Goal: Transaction & Acquisition: Purchase product/service

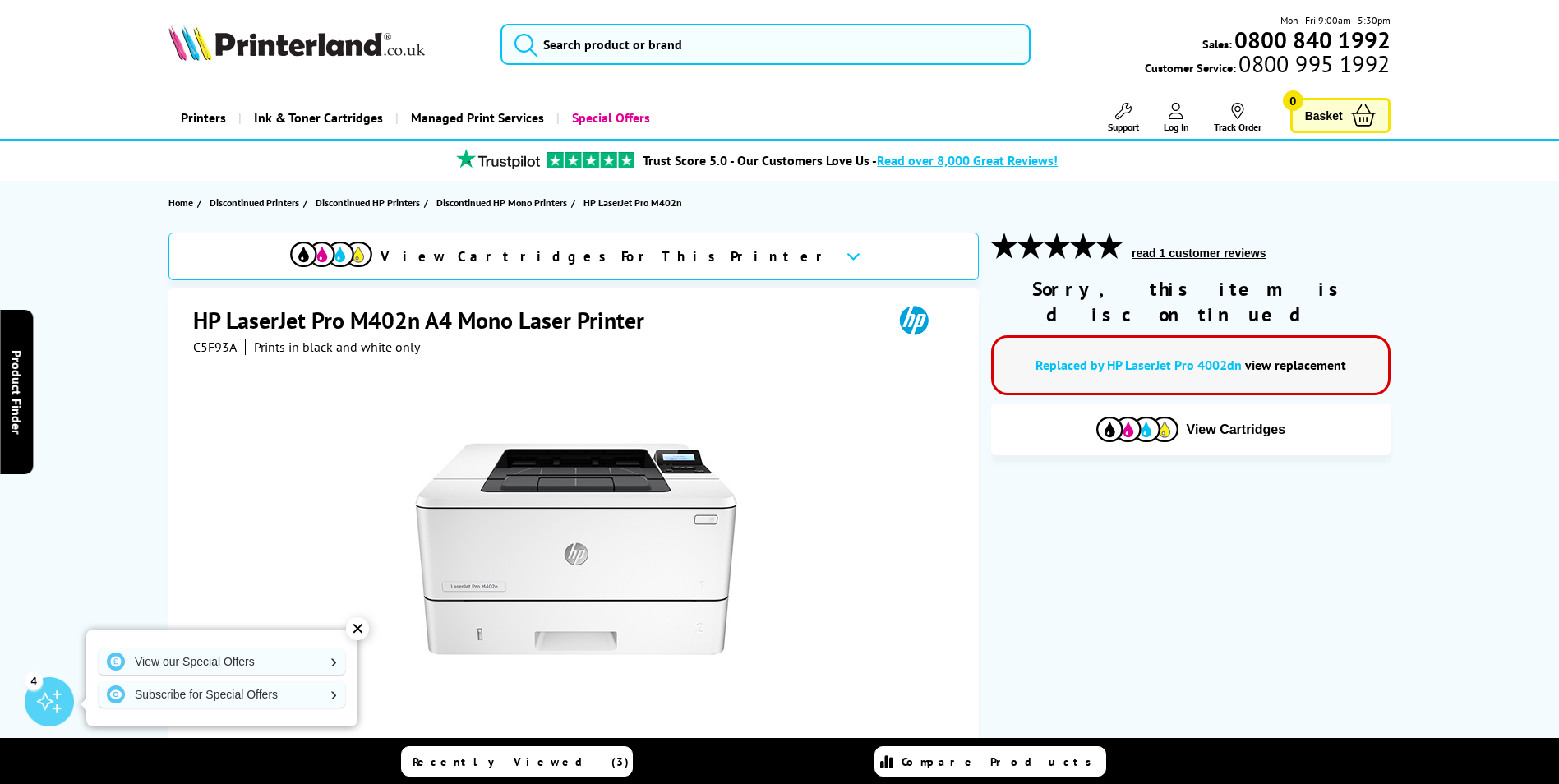
click at [635, 253] on span "View Cartridges For This Printer" at bounding box center [606, 256] width 452 height 18
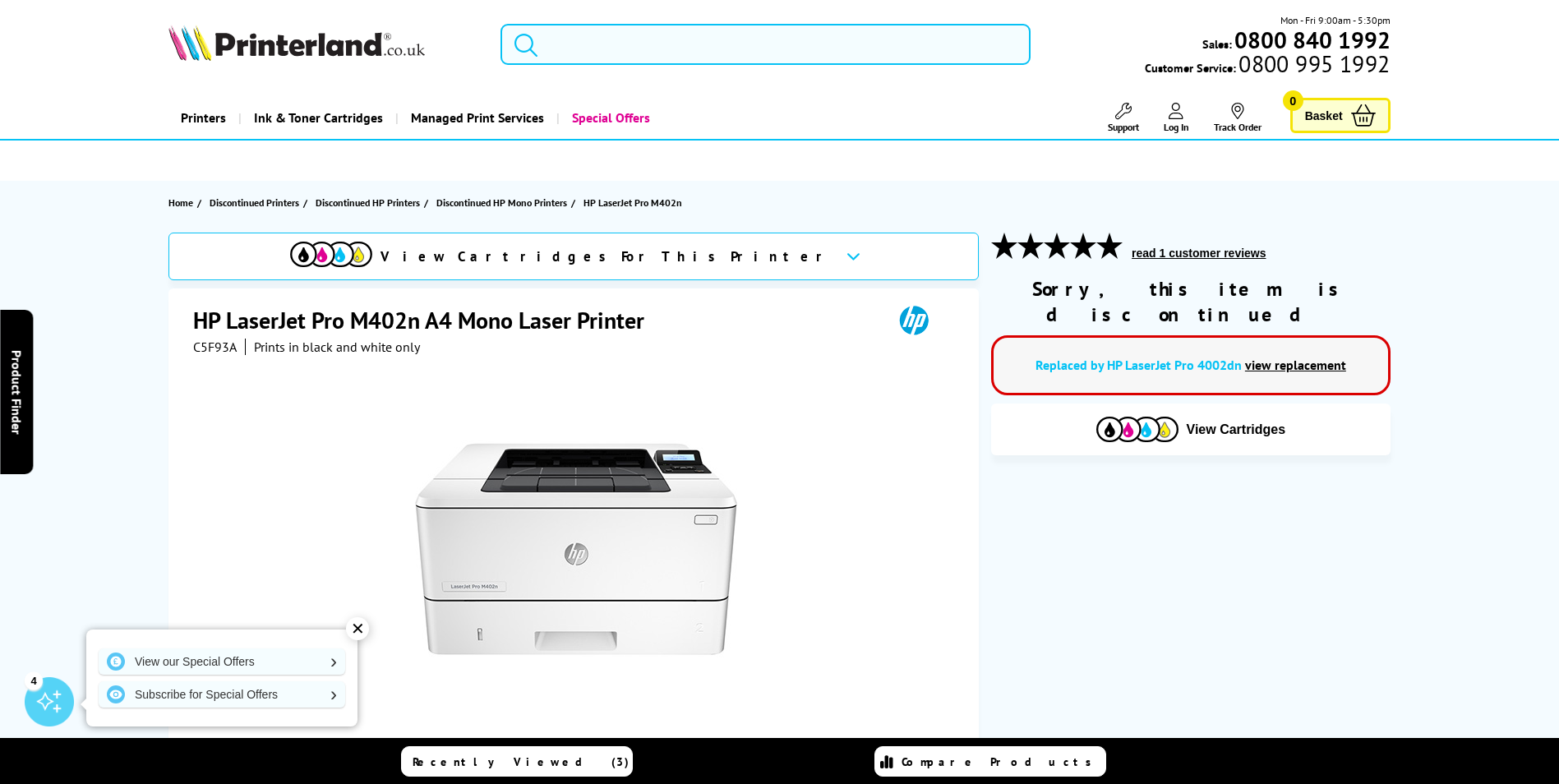
click at [713, 42] on input "search" at bounding box center [766, 44] width 530 height 41
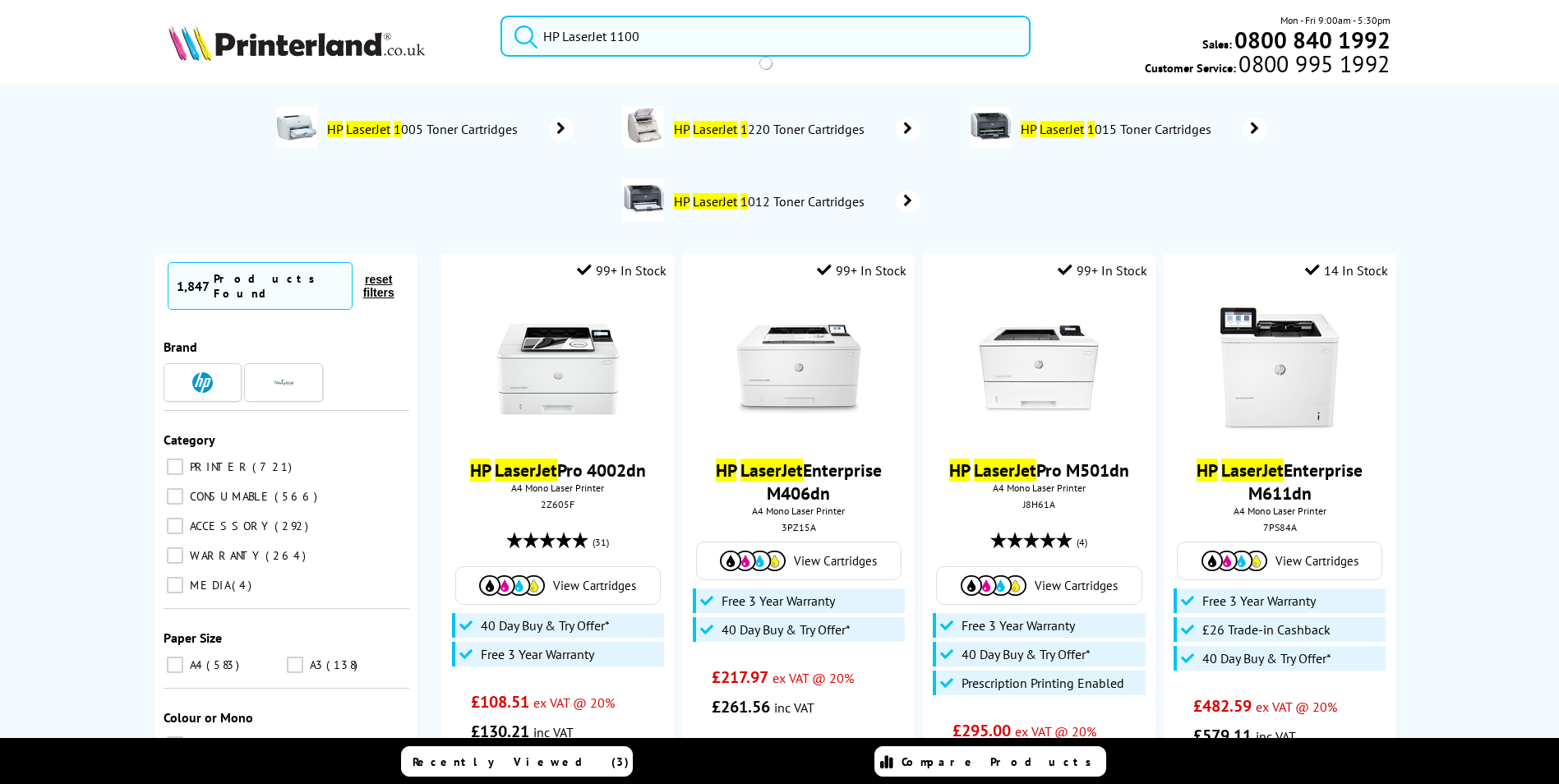
type input "HP LaserJet 1100"
click at [501, 15] on button "submit" at bounding box center [521, 34] width 41 height 37
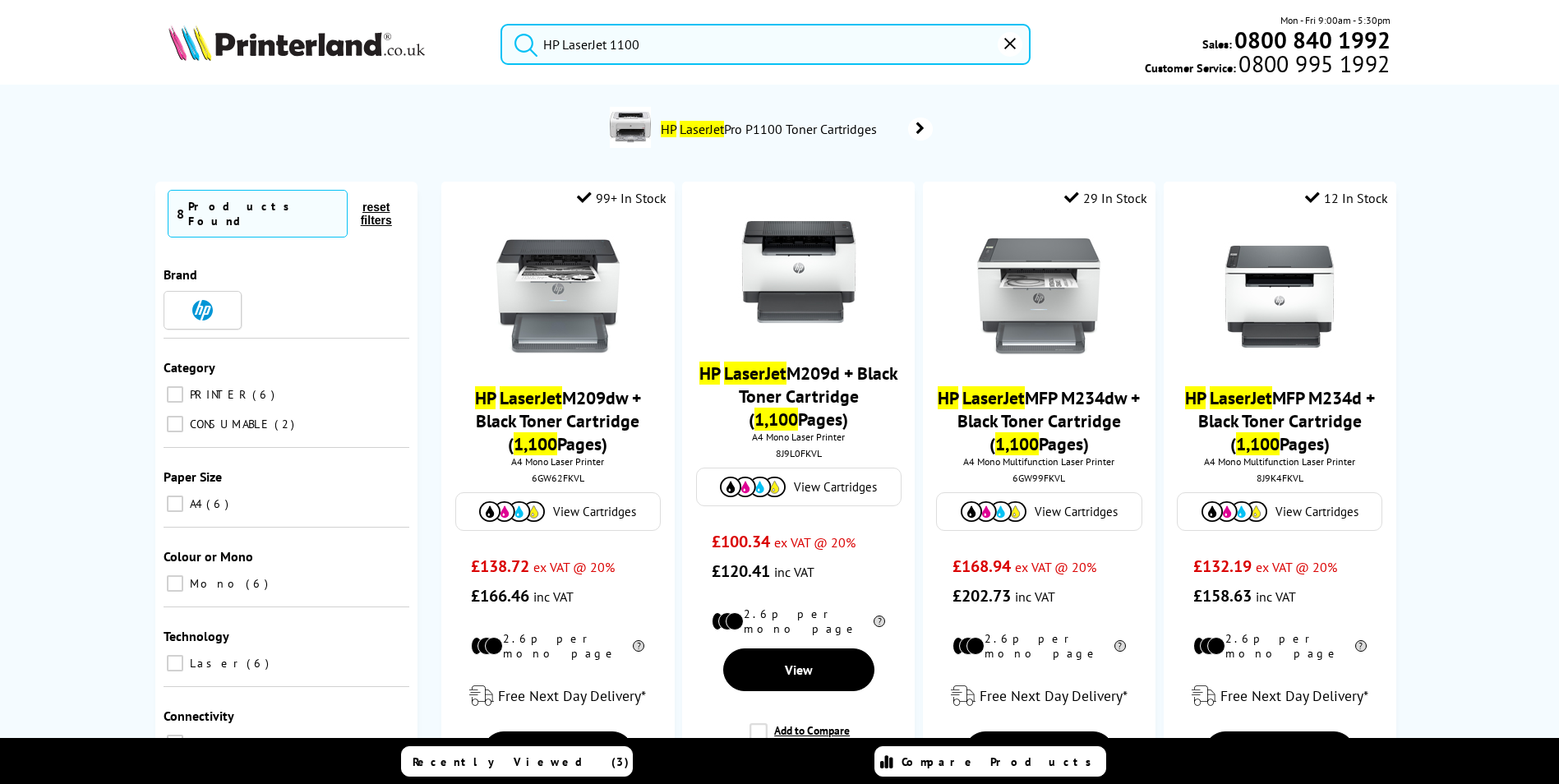
click at [790, 128] on span "HP LaserJet Pro P1100 Toner Cartridges" at bounding box center [771, 128] width 225 height 16
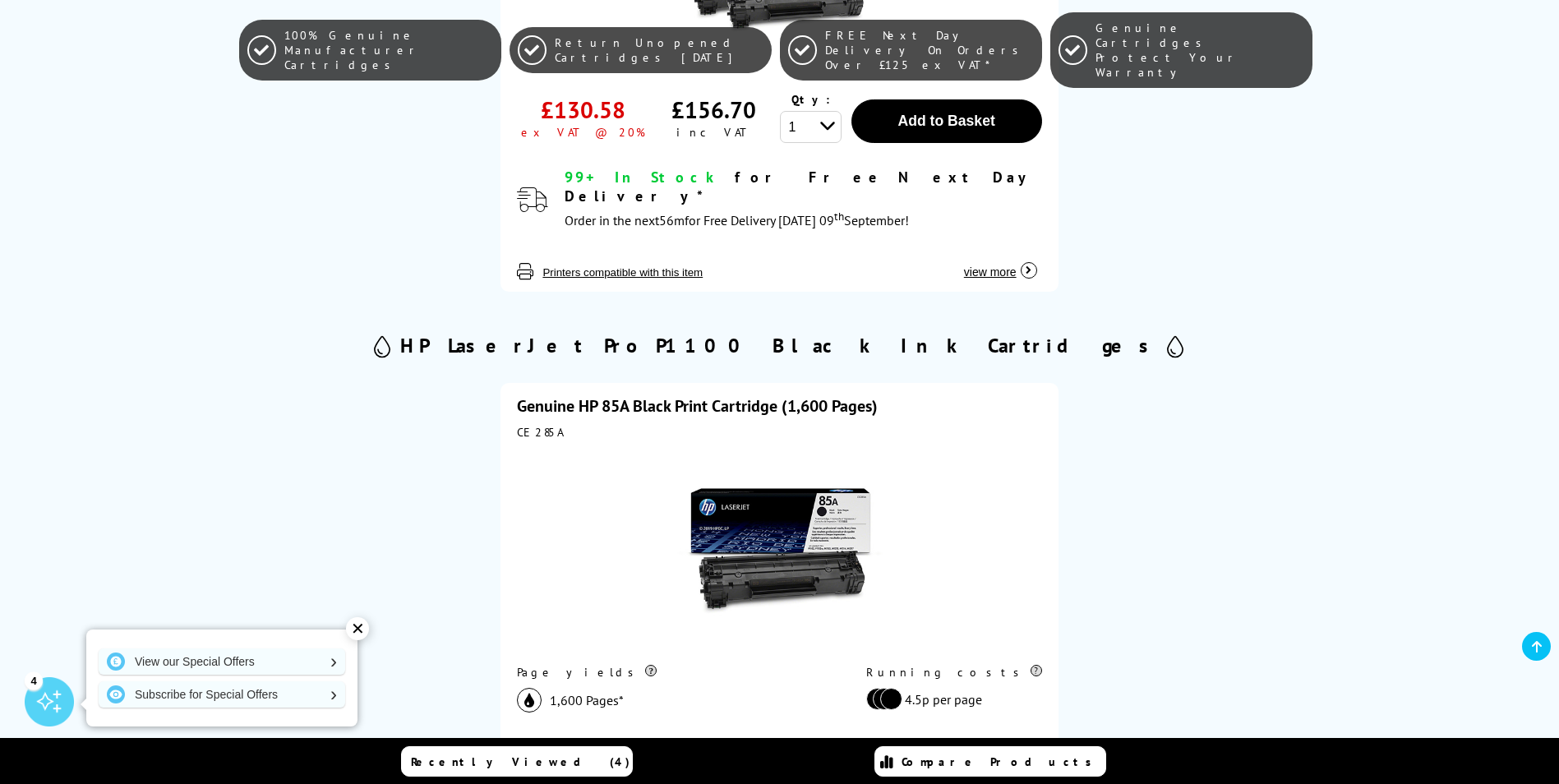
scroll to position [738, 0]
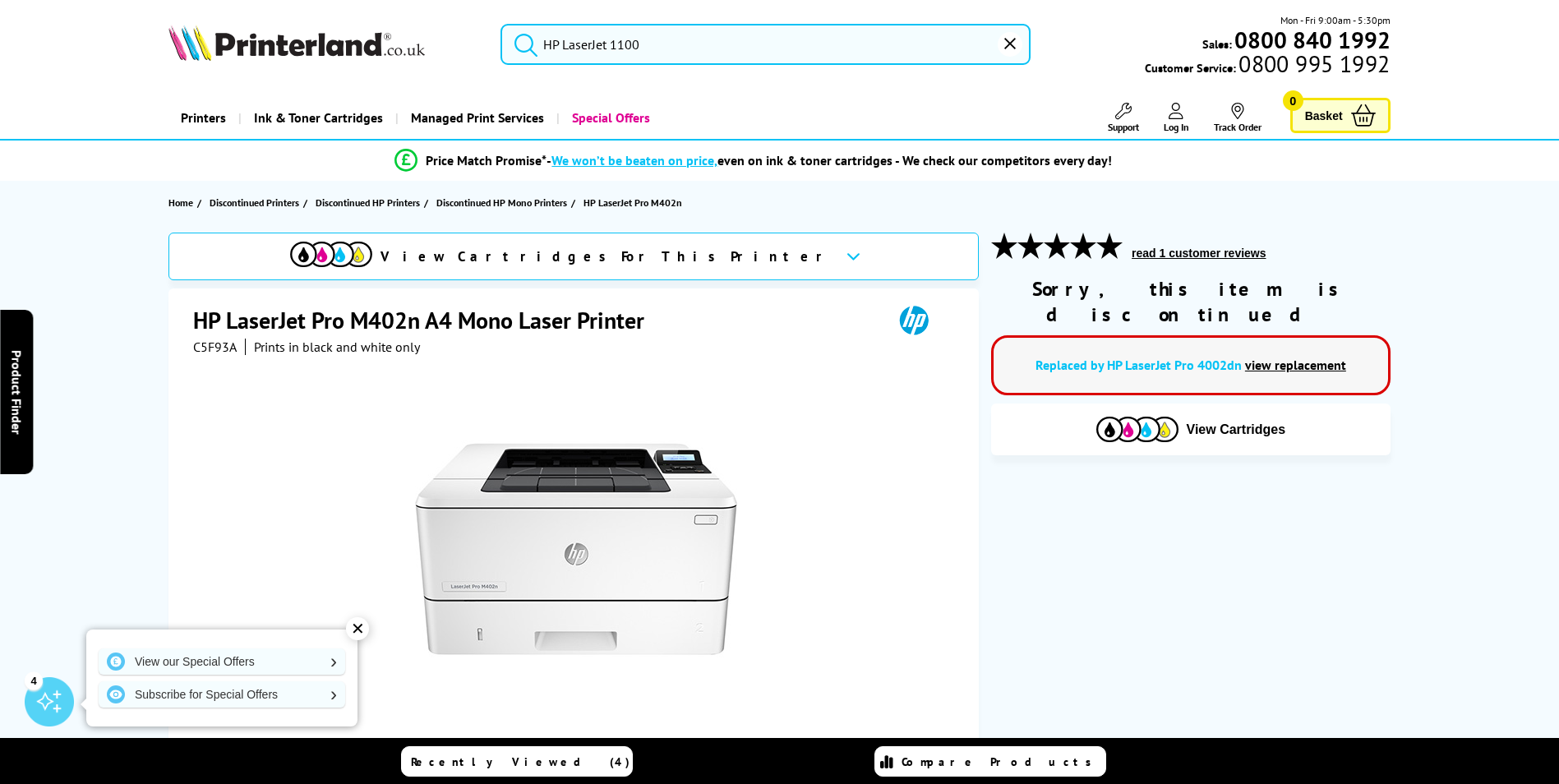
click at [660, 47] on input "HP LaserJet 1100" at bounding box center [766, 44] width 530 height 41
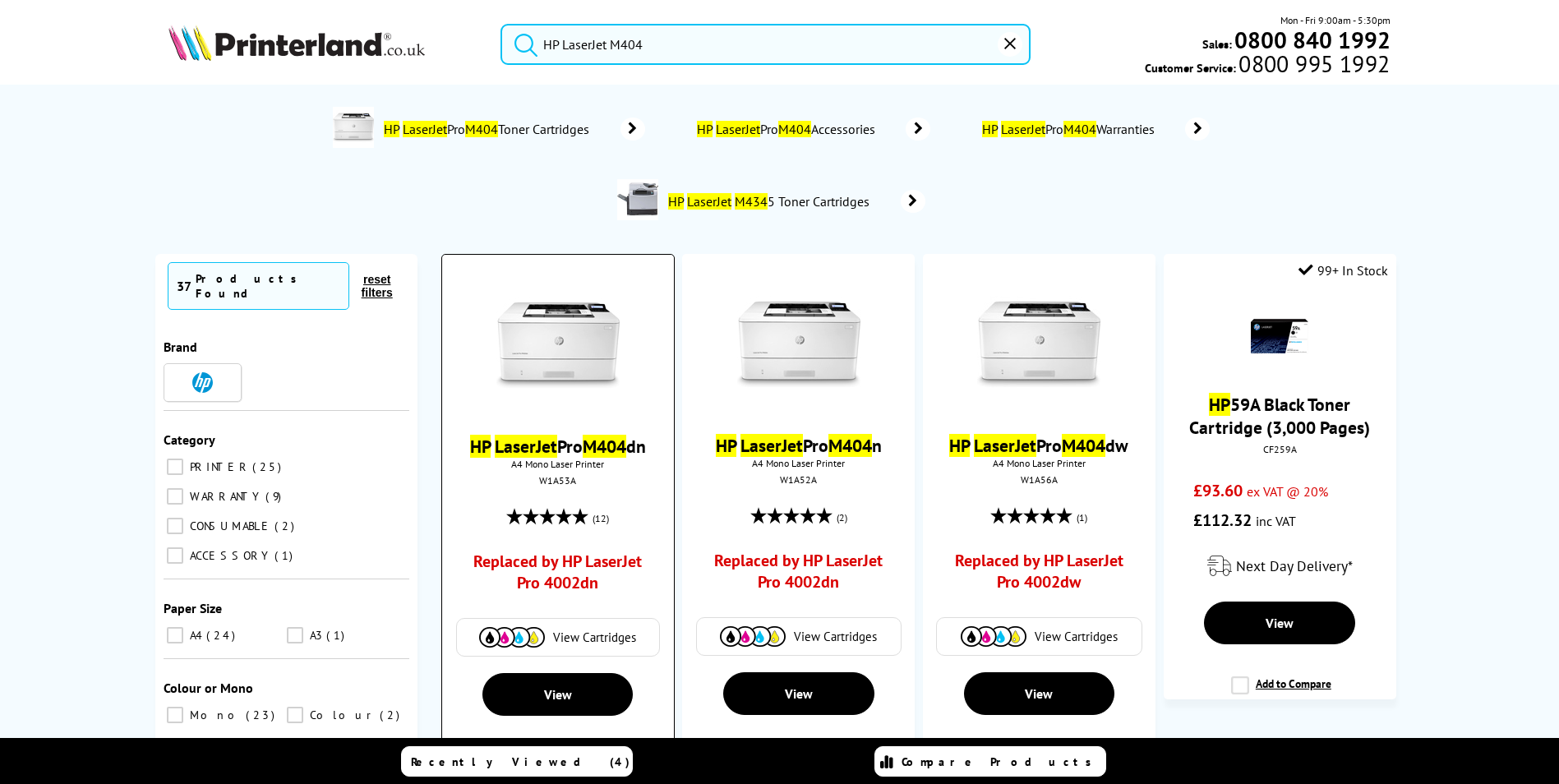
type input "HP LaserJet M404"
click at [562, 332] on img at bounding box center [558, 345] width 123 height 123
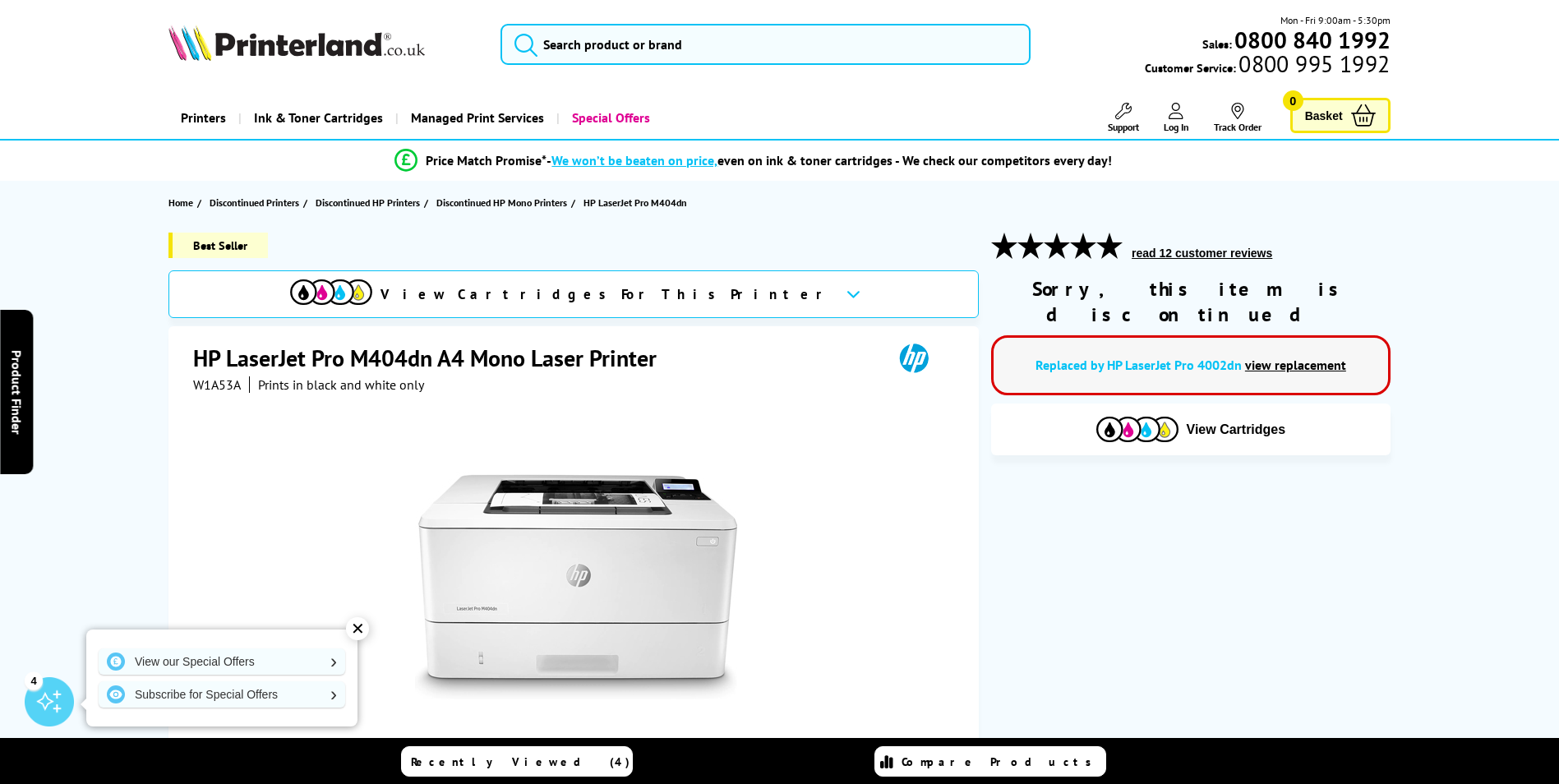
click at [653, 302] on span "View Cartridges For This Printer" at bounding box center [606, 294] width 452 height 18
click at [648, 43] on input "search" at bounding box center [766, 44] width 530 height 41
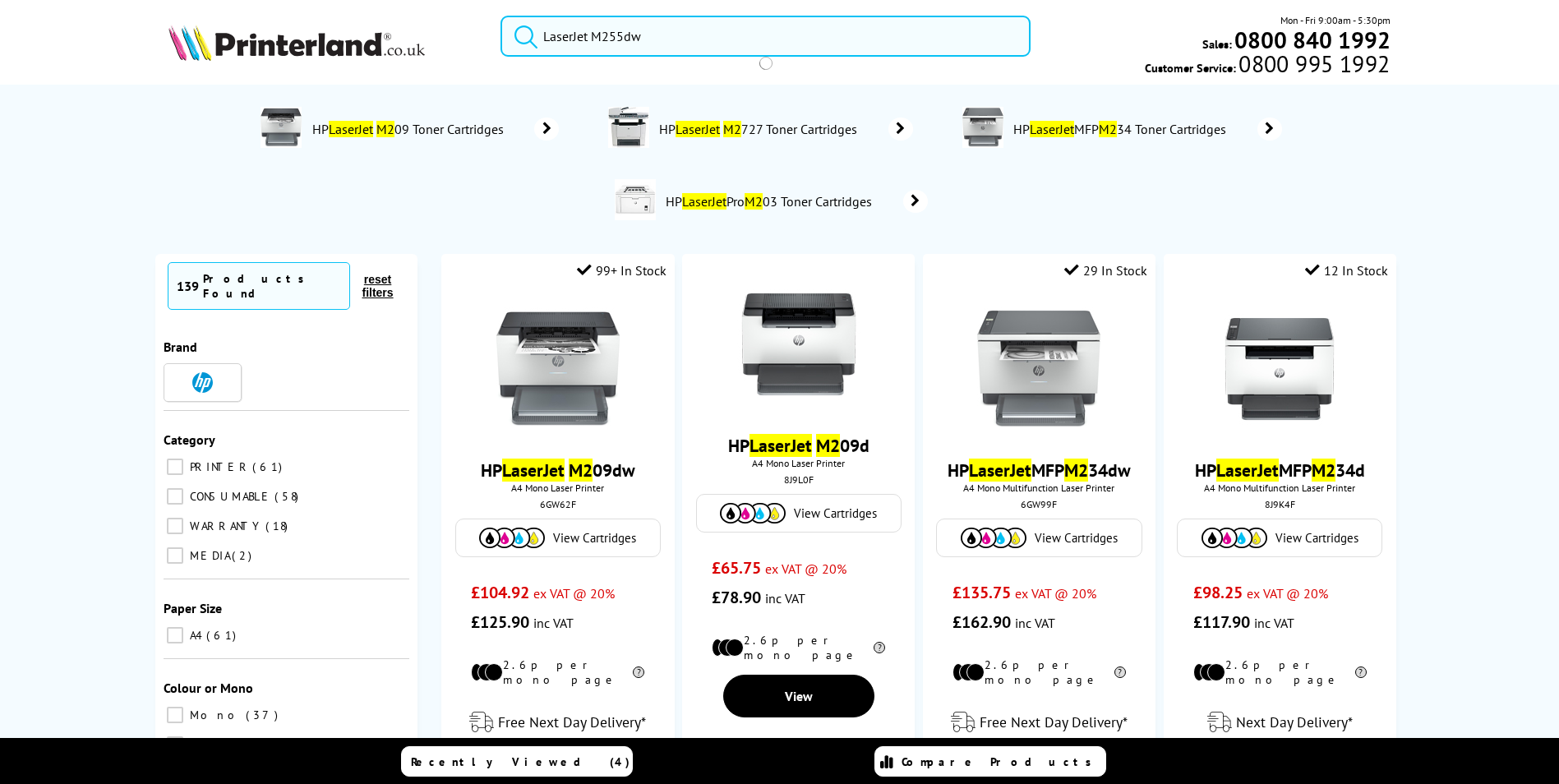
type input "LaserJet M255dw"
click at [501, 15] on button "submit" at bounding box center [521, 34] width 41 height 37
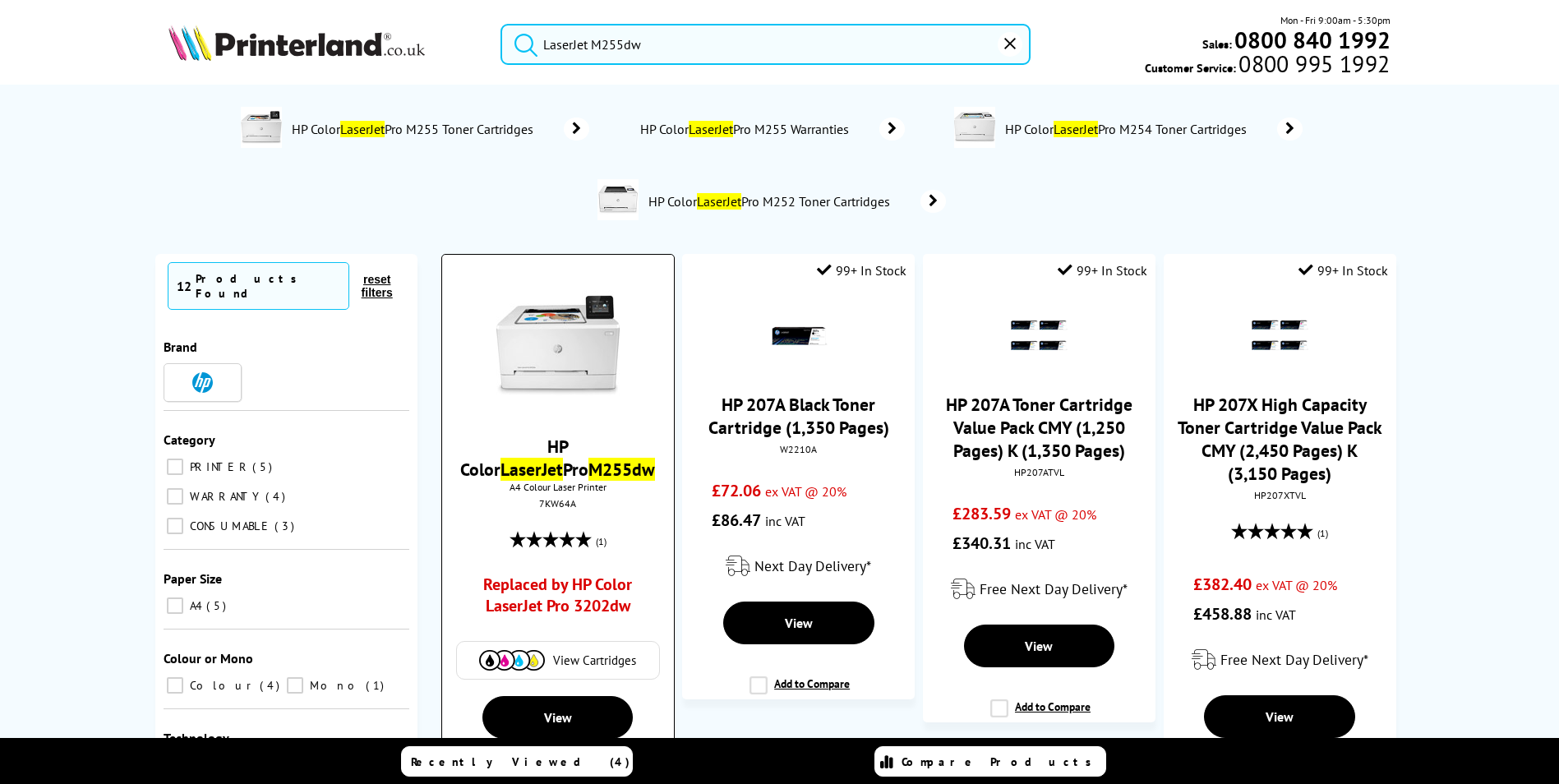
click at [595, 462] on span "HP Color LaserJet Pro M255dw" at bounding box center [558, 457] width 206 height 46
click at [573, 348] on img at bounding box center [558, 345] width 123 height 123
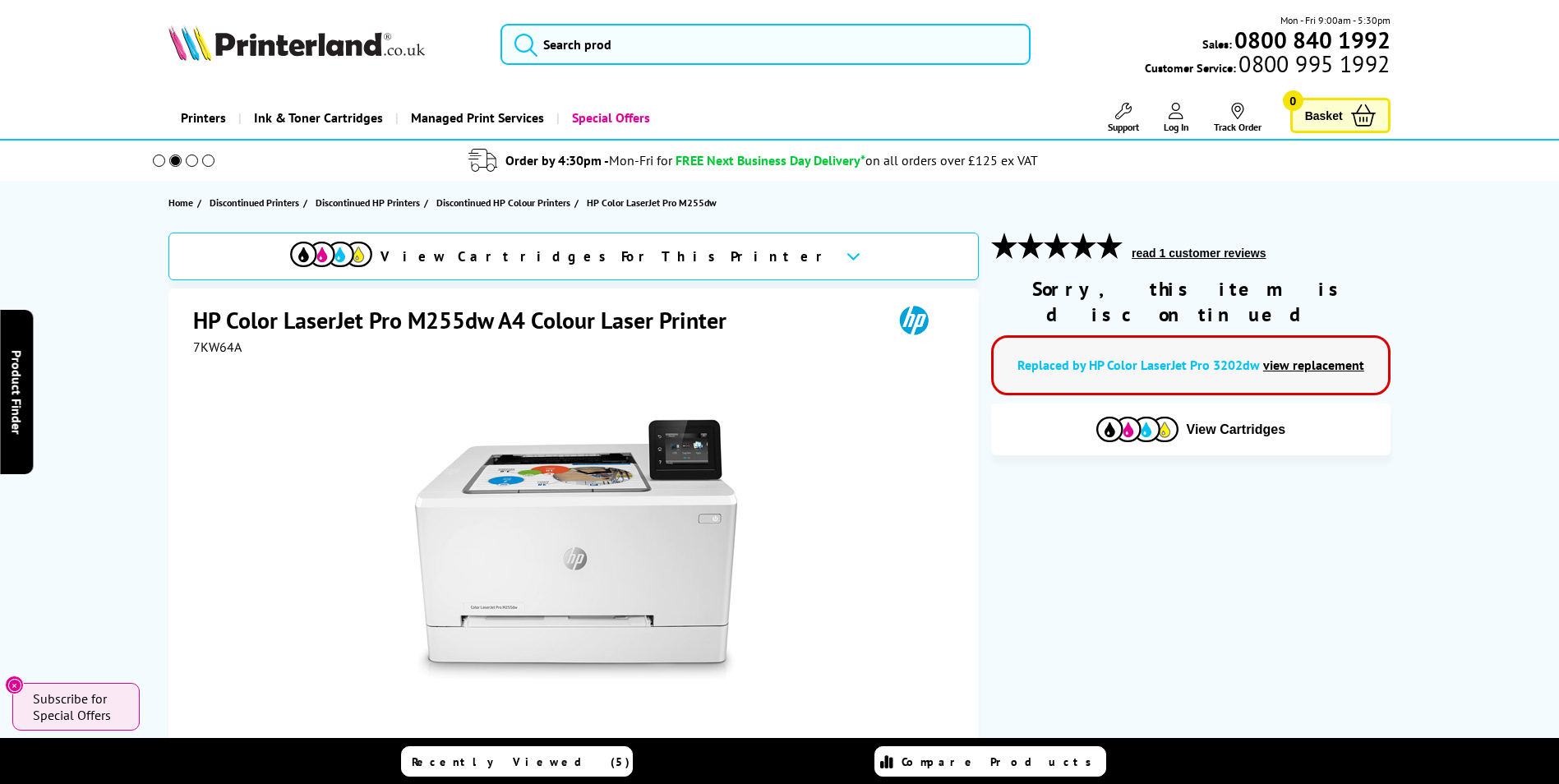
click at [662, 254] on span "View Cartridges For This Printer" at bounding box center [606, 256] width 452 height 18
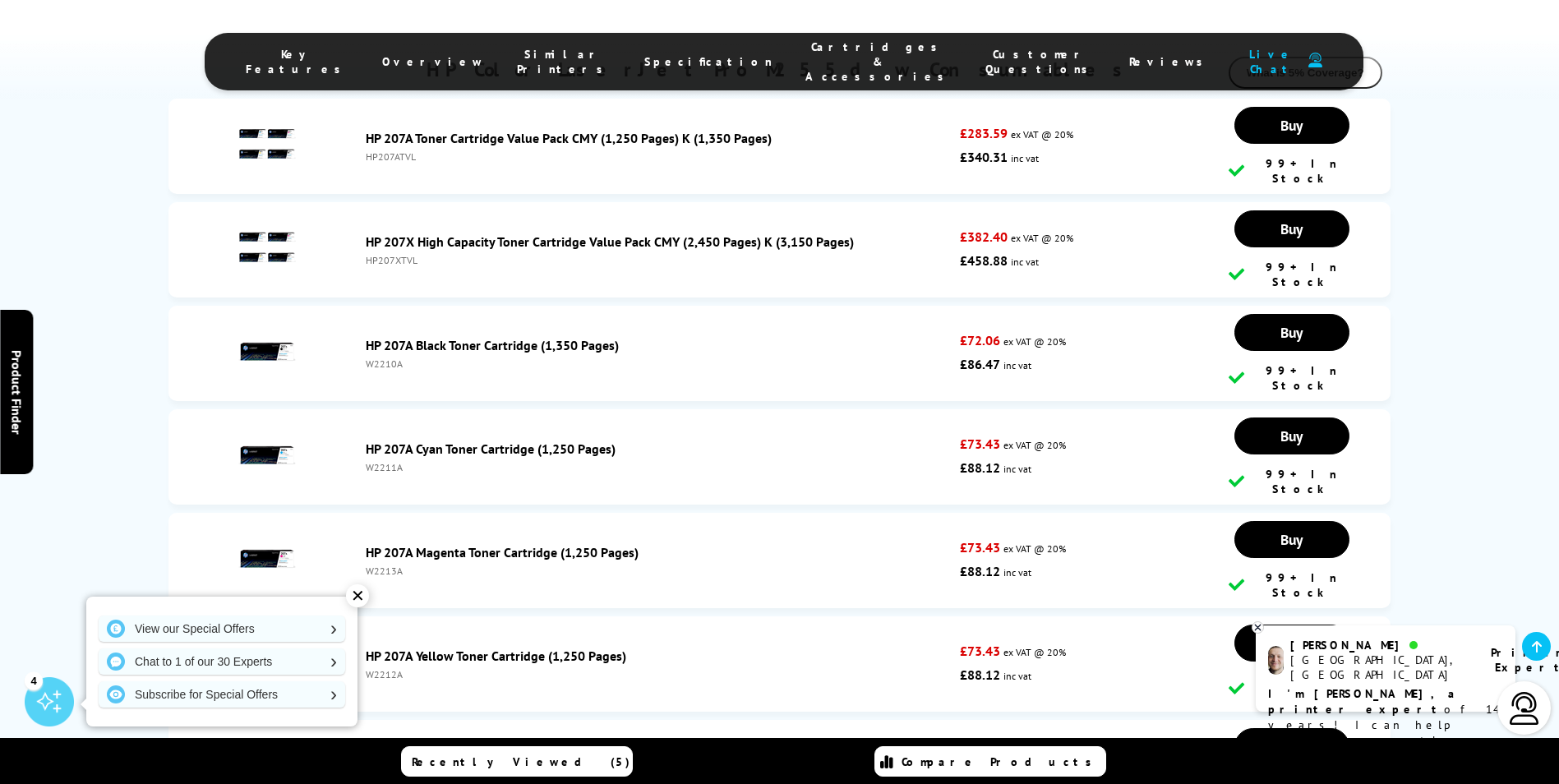
scroll to position [4123, 0]
